Goal: Task Accomplishment & Management: Manage account settings

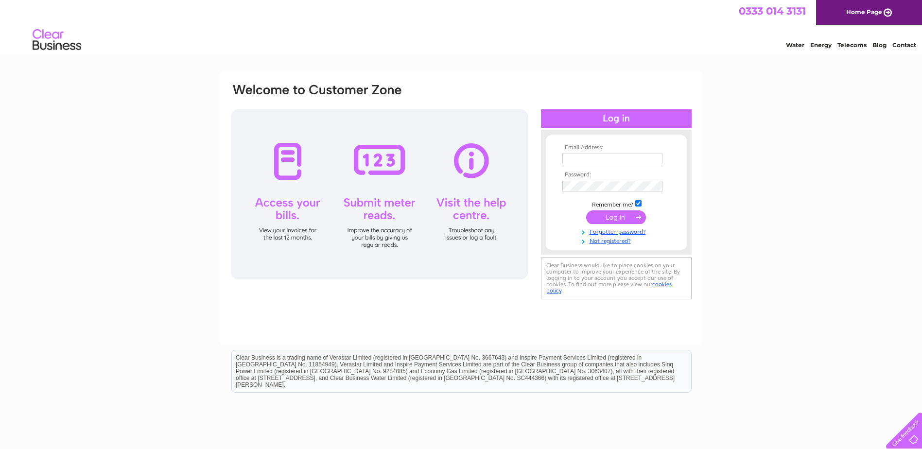
type input "[PERSON_NAME][EMAIL_ADDRESS][PERSON_NAME][DOMAIN_NAME]"
drag, startPoint x: 608, startPoint y: 216, endPoint x: 620, endPoint y: 217, distance: 12.7
click at [607, 218] on input "submit" at bounding box center [616, 217] width 60 height 14
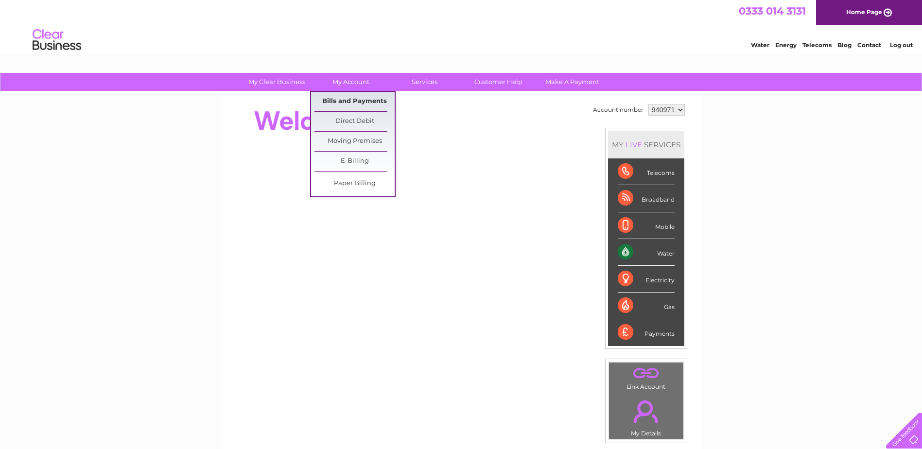
click at [354, 100] on link "Bills and Payments" at bounding box center [354, 101] width 80 height 19
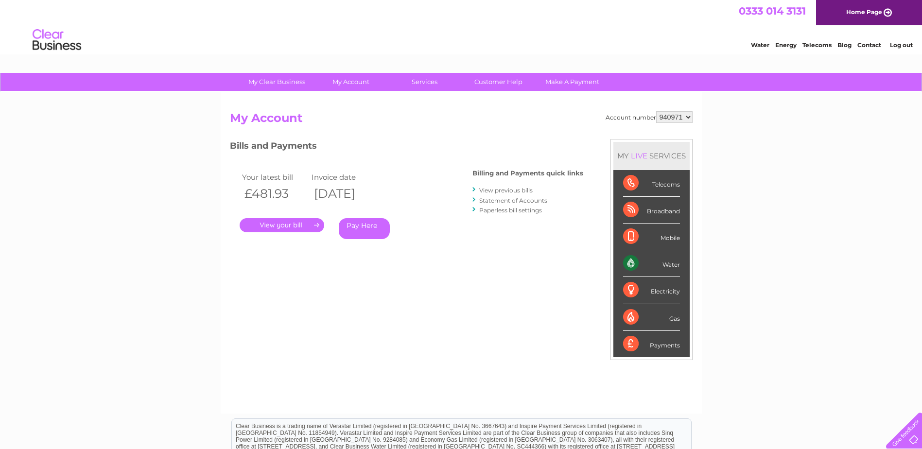
click at [298, 223] on link "." at bounding box center [281, 225] width 85 height 14
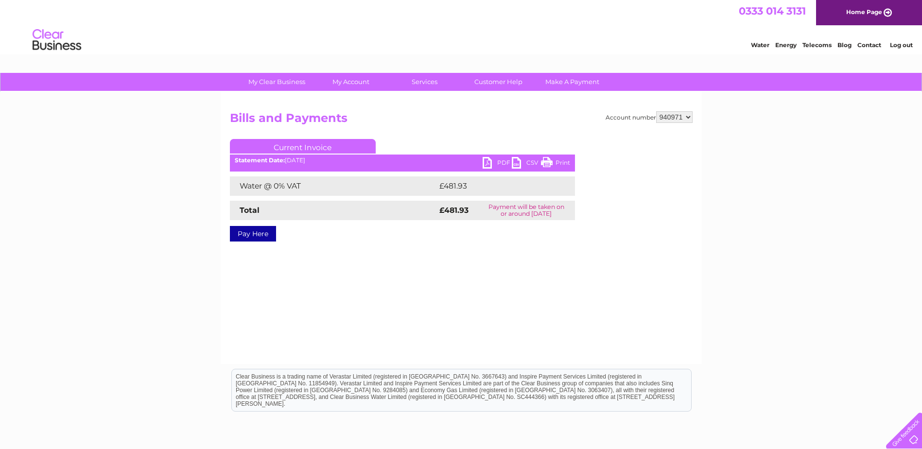
drag, startPoint x: 488, startPoint y: 158, endPoint x: 495, endPoint y: 163, distance: 8.8
click at [488, 158] on link "PDF" at bounding box center [496, 164] width 29 height 14
